Goal: Task Accomplishment & Management: Complete application form

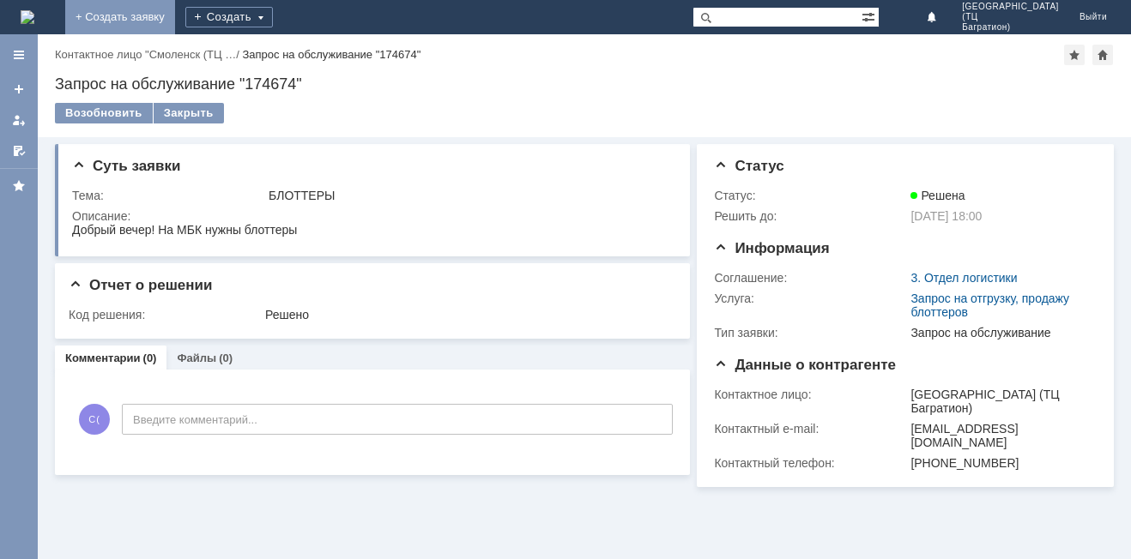
click at [175, 23] on link "+ Создать заявку" at bounding box center [120, 17] width 110 height 34
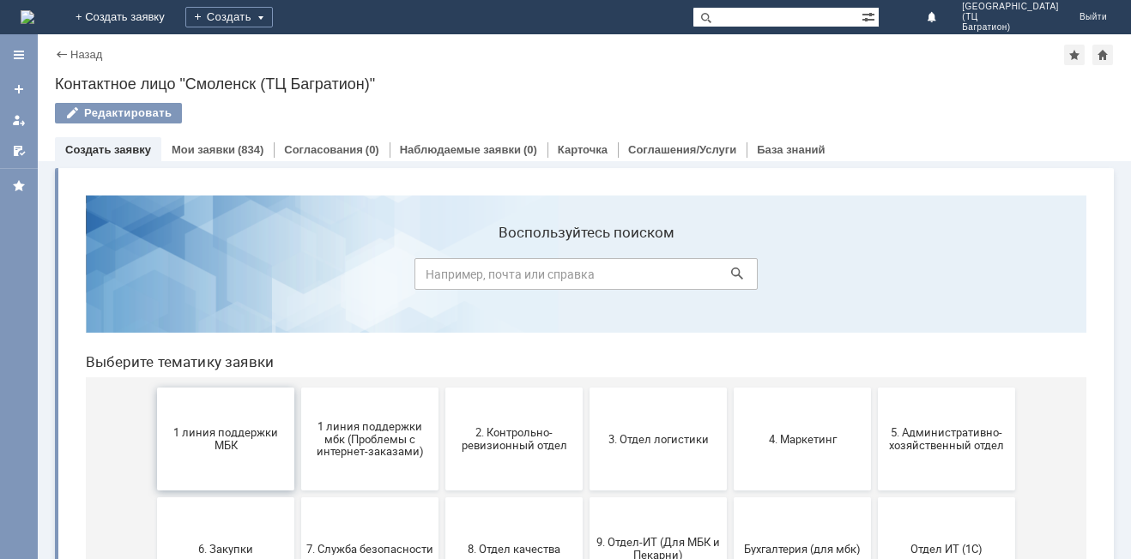
click at [204, 456] on button "1 линия поддержки МБК" at bounding box center [225, 439] width 137 height 103
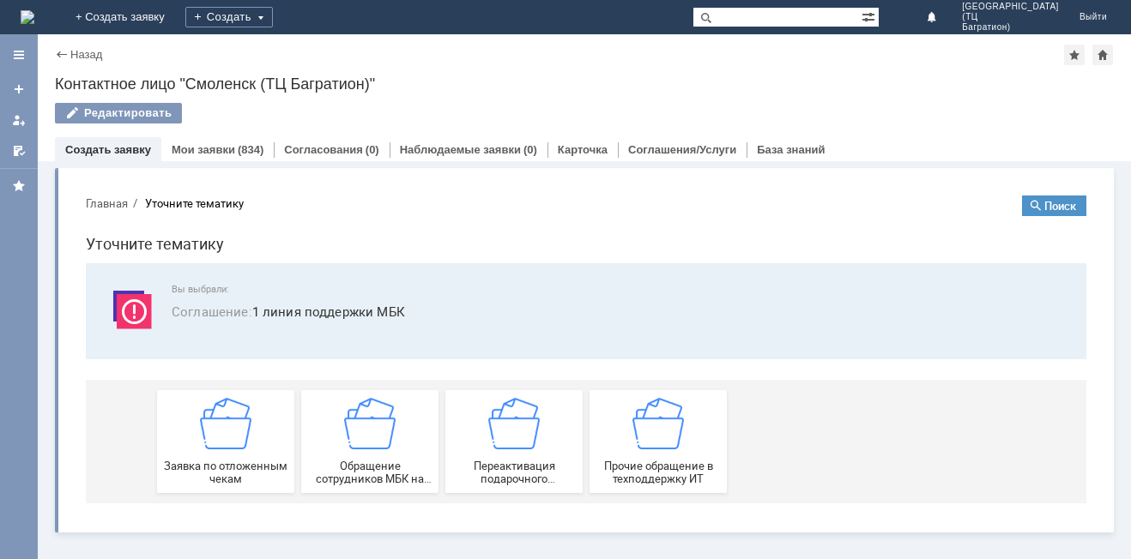
click at [204, 456] on div "Заявка по отложенным чекам" at bounding box center [225, 442] width 127 height 88
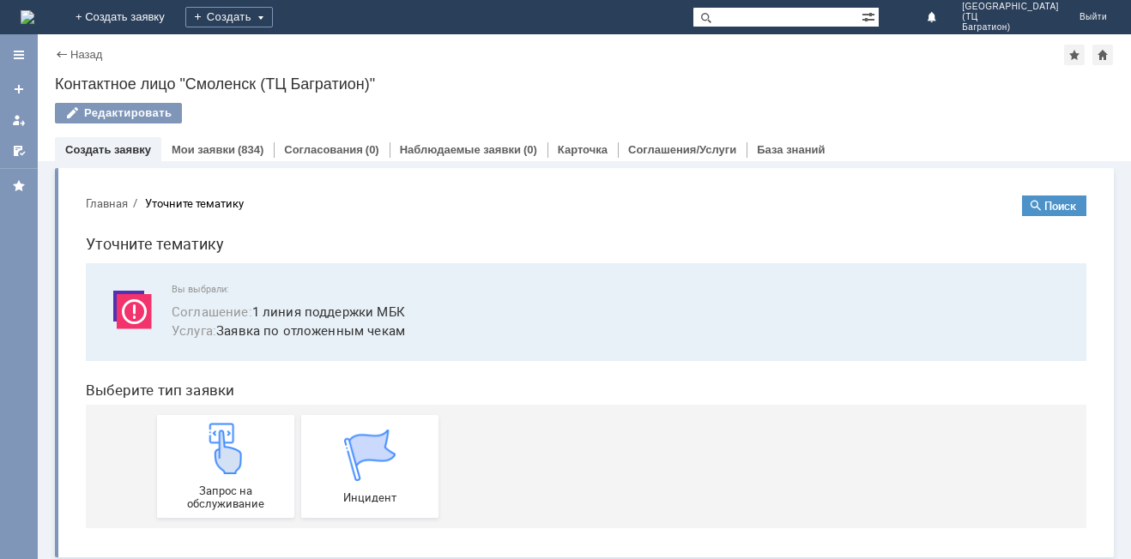
click at [204, 456] on img at bounding box center [225, 448] width 51 height 51
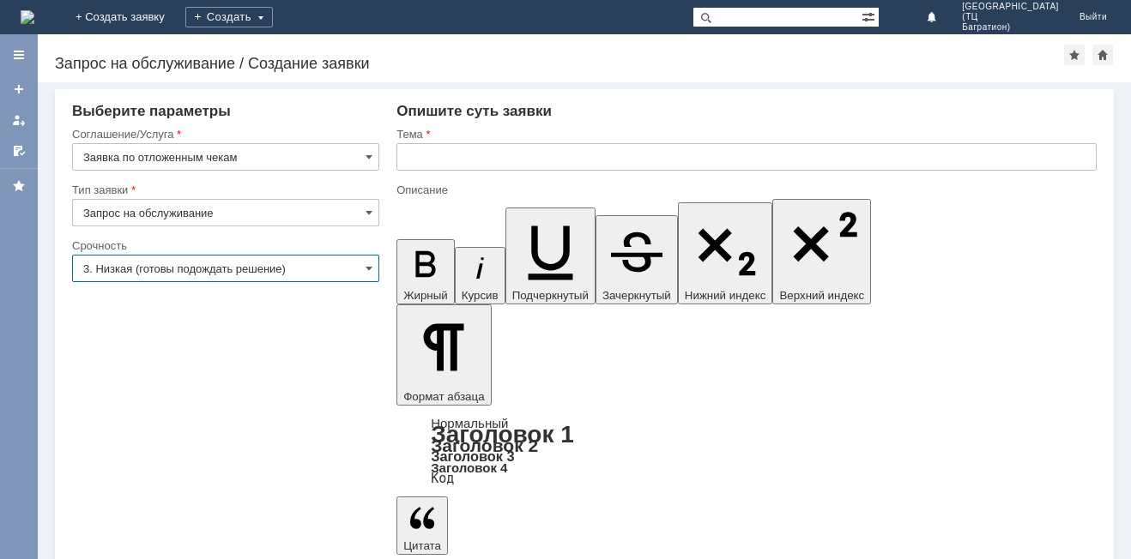
click at [362, 270] on input "3. Низкая (готовы подождать решение)" at bounding box center [225, 268] width 307 height 27
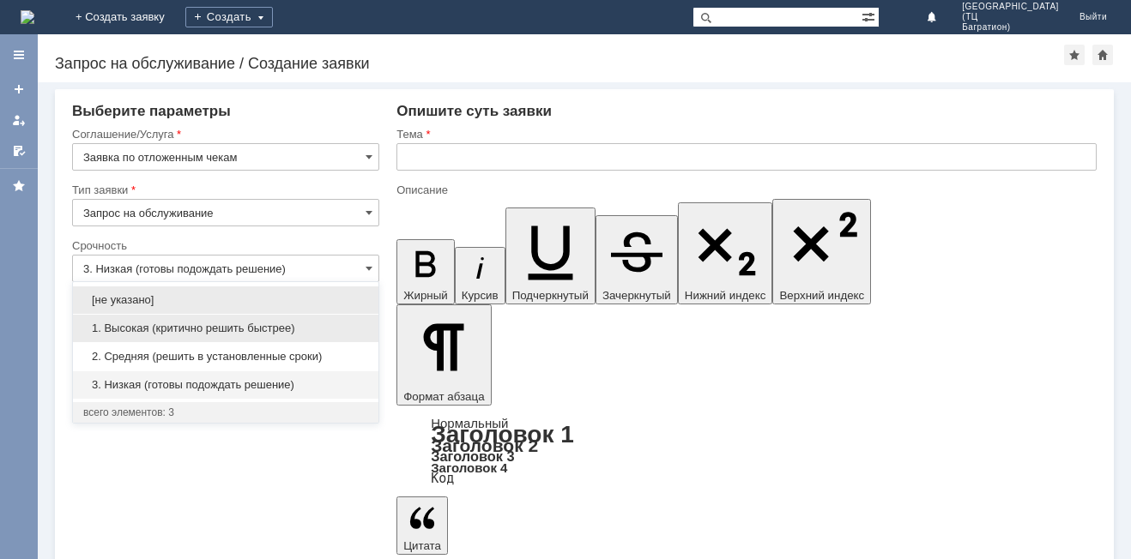
click at [263, 336] on div "1. Высокая (критично решить быстрее)" at bounding box center [225, 328] width 305 height 27
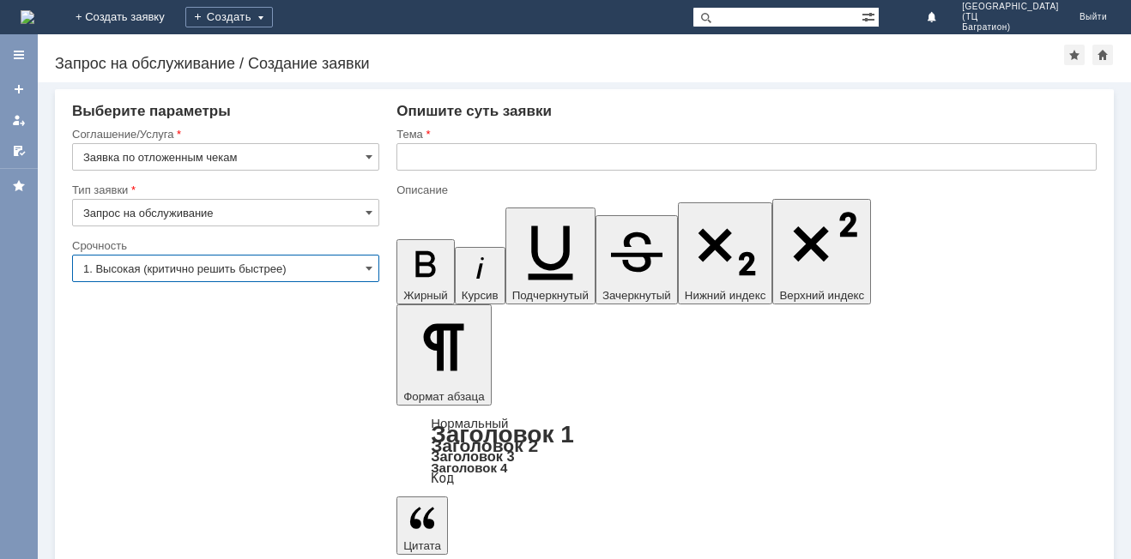
type input "1. Высокая (критично решить быстрее)"
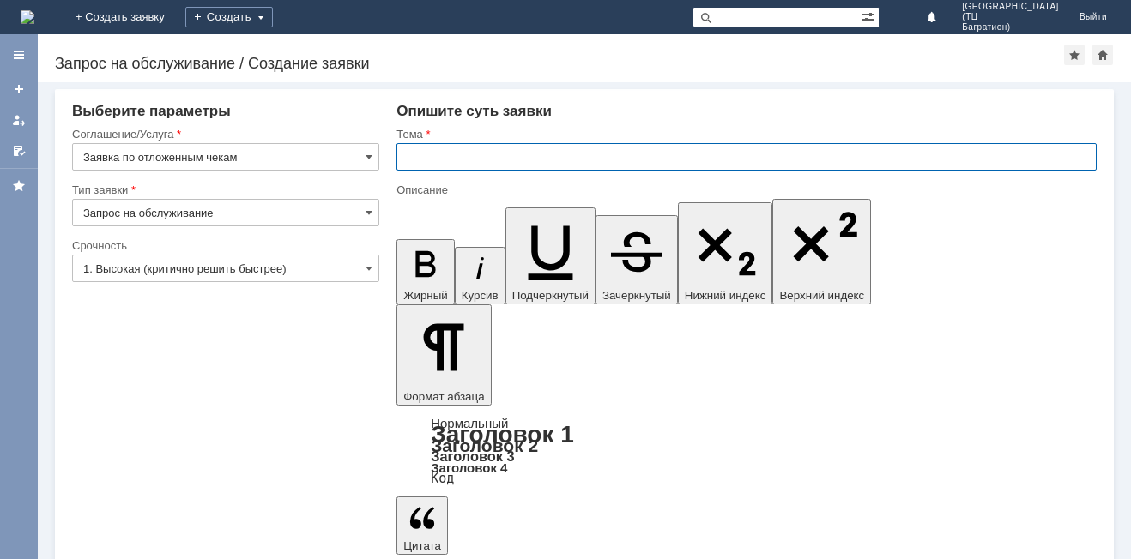
click at [466, 148] on input "text" at bounding box center [746, 156] width 700 height 27
type input "удалить"
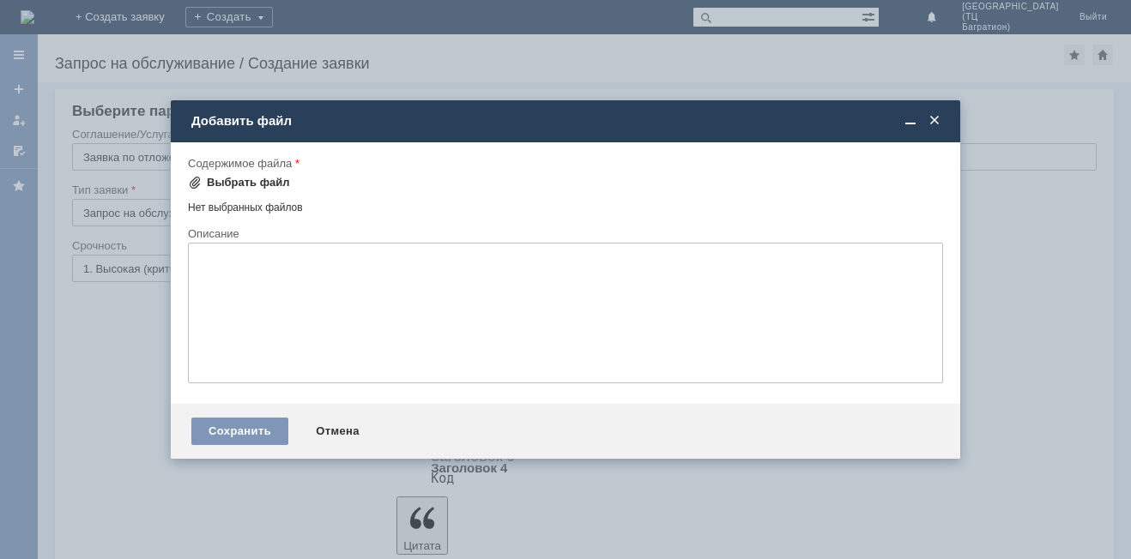
click at [266, 180] on div "Выбрать файл" at bounding box center [248, 183] width 83 height 14
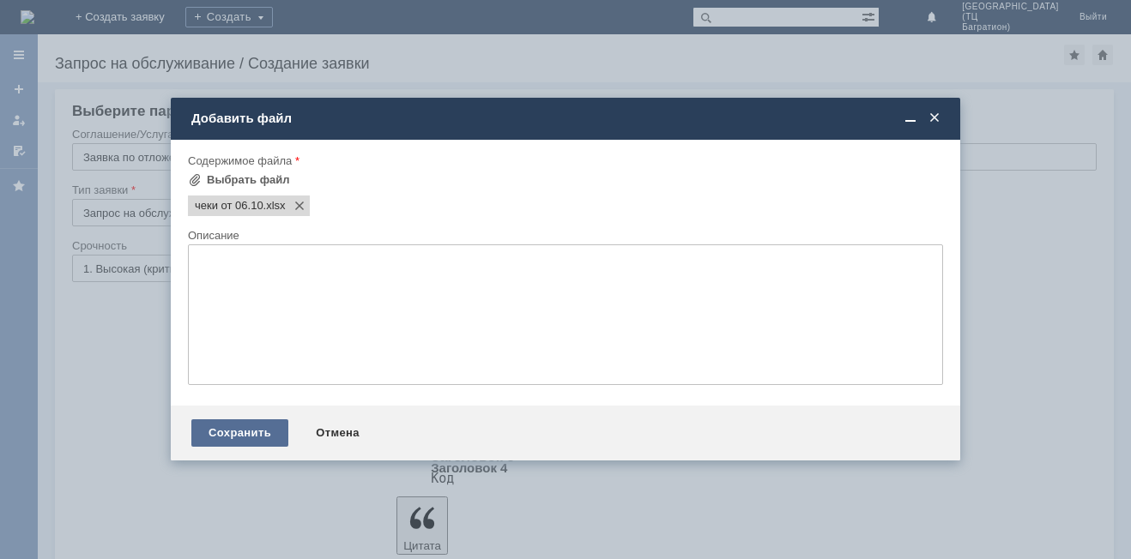
click at [238, 432] on div "Сохранить" at bounding box center [239, 433] width 97 height 27
